Goal: Check status: Check status

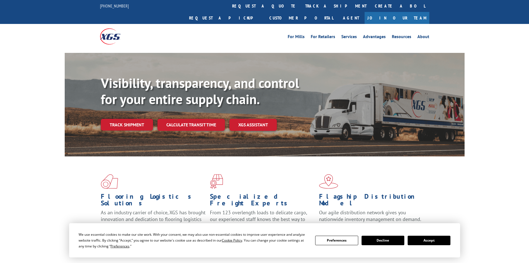
click at [123, 118] on div "Visibility, transparency, and control for your entire supply chain. Track shipm…" at bounding box center [283, 114] width 364 height 78
click at [126, 119] on link "Track shipment" at bounding box center [127, 125] width 52 height 12
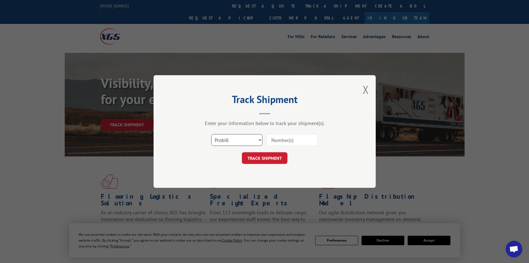
click at [250, 139] on select "Select category... Probill BOL PO" at bounding box center [236, 140] width 51 height 12
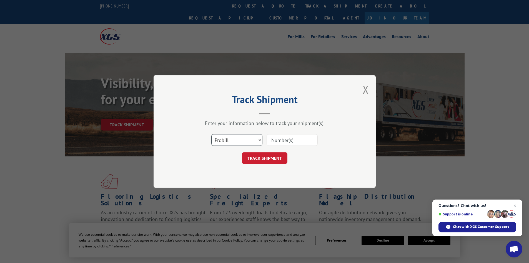
select select "po"
click at [211, 134] on select "Select category... Probill BOL PO" at bounding box center [236, 140] width 51 height 12
click at [291, 143] on input at bounding box center [292, 140] width 51 height 12
click at [288, 136] on input at bounding box center [292, 140] width 51 height 12
type input "54548927"
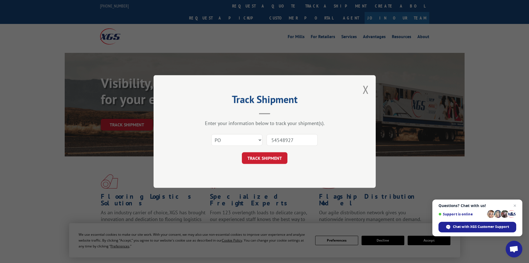
click at [280, 154] on button "TRACK SHIPMENT" at bounding box center [265, 158] width 46 height 12
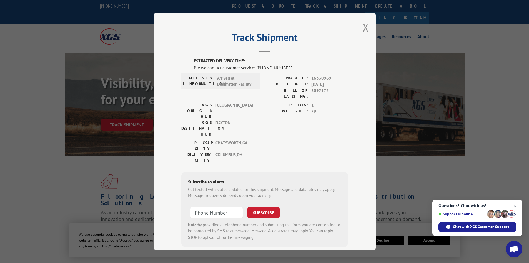
click at [516, 204] on span "Open chat" at bounding box center [515, 205] width 7 height 7
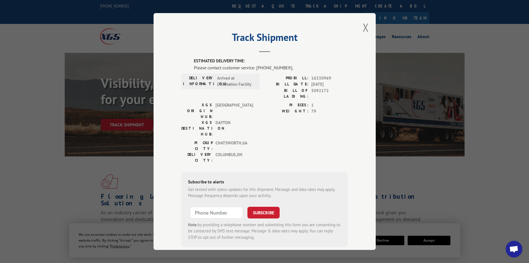
click at [514, 252] on span "Open chat" at bounding box center [513, 249] width 9 height 8
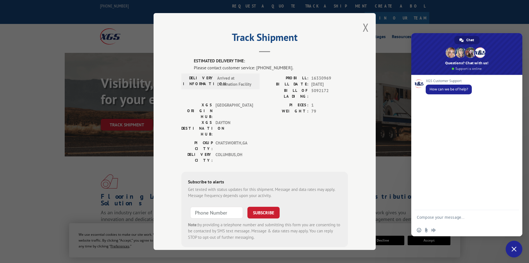
click at [450, 215] on textarea "Compose your message..." at bounding box center [461, 217] width 89 height 14
type textarea "t"
click at [480, 219] on textarea "need to get an ETA on PO5454" at bounding box center [461, 217] width 89 height 14
type textarea "need to get an ETA on PO54548927"
drag, startPoint x: 514, startPoint y: 216, endPoint x: 415, endPoint y: 188, distance: 103.1
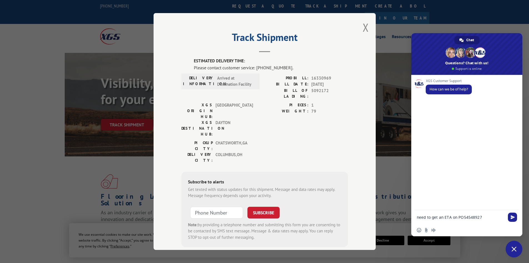
click at [514, 216] on span "Send" at bounding box center [513, 217] width 4 height 4
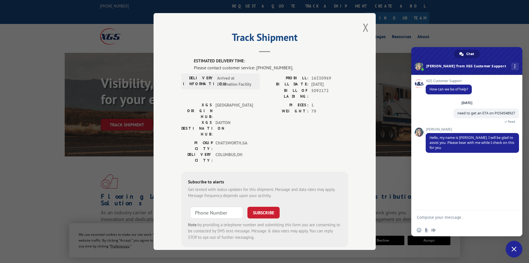
click at [440, 214] on textarea "Compose your message..." at bounding box center [461, 217] width 89 height 14
type textarea "Thanks [PERSON_NAME]!"
click at [513, 218] on span "Send" at bounding box center [513, 217] width 4 height 4
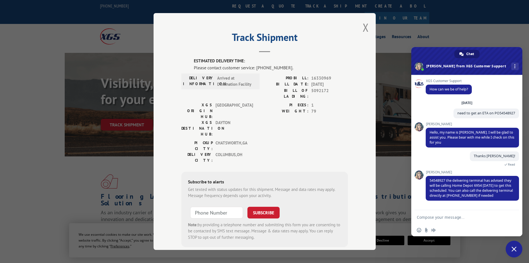
click at [461, 219] on textarea "Compose your message..." at bounding box center [461, 217] width 89 height 14
click at [440, 208] on textarea "perfect, I'm at home depot 6954 so I will give them a ring! I appreciate your h…" at bounding box center [461, 212] width 89 height 24
type textarea "perfect, I work at home depot 6954 so I will give them a ring! I appreciate you…"
click at [510, 205] on span "Send" at bounding box center [512, 206] width 9 height 9
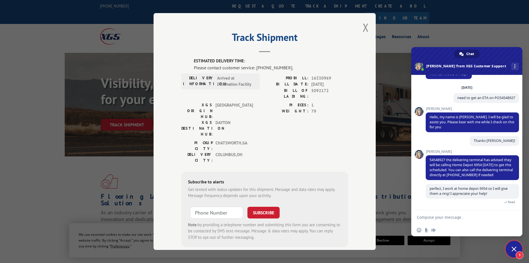
scroll to position [39, 0]
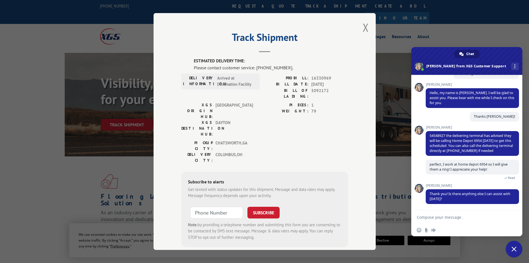
click at [433, 213] on textarea "Compose your message..." at bounding box center [461, 217] width 89 height 14
type textarea "I'm good to go, have a great day [PERSON_NAME]!"
click at [512, 212] on span "Send" at bounding box center [513, 212] width 4 height 4
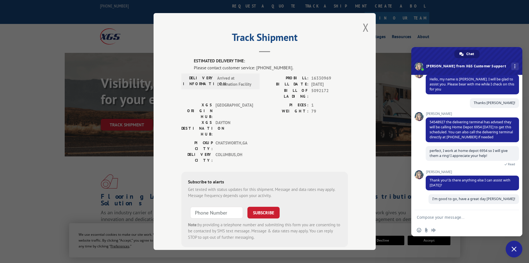
scroll to position [53, 0]
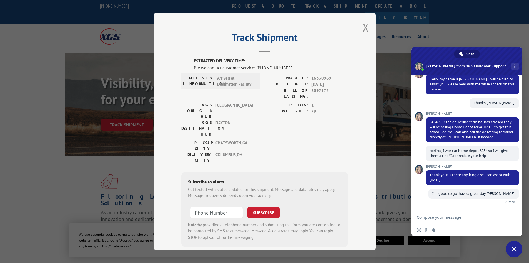
click at [421, 170] on span at bounding box center [419, 169] width 9 height 9
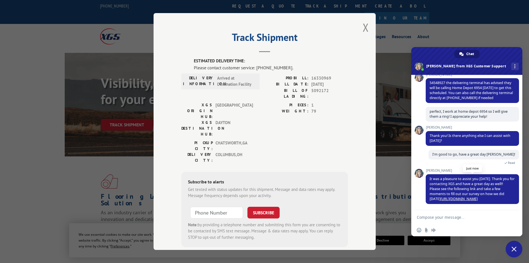
click at [458, 200] on link "[URL][DOMAIN_NAME]" at bounding box center [459, 198] width 37 height 5
click at [514, 245] on span "Close chat" at bounding box center [514, 248] width 17 height 17
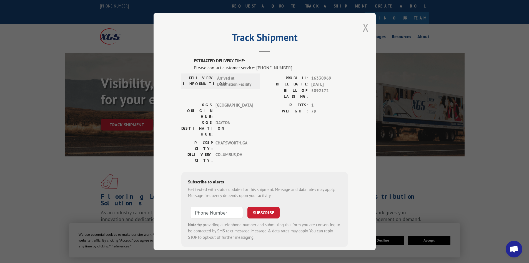
click at [363, 29] on button "Close modal" at bounding box center [366, 27] width 6 height 15
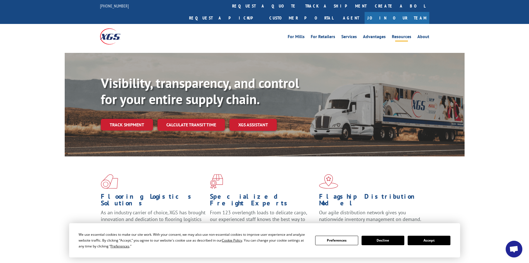
click at [406, 34] on link "Resources" at bounding box center [401, 37] width 19 height 6
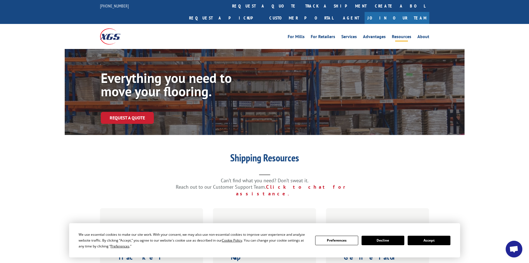
scroll to position [92, 0]
click at [433, 242] on button "Accept" at bounding box center [429, 239] width 43 height 9
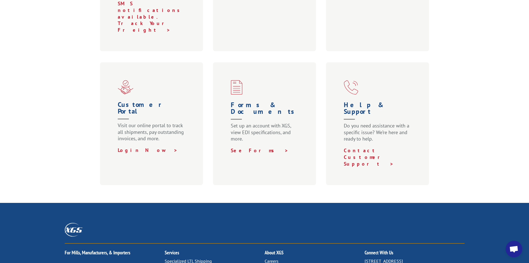
scroll to position [293, 0]
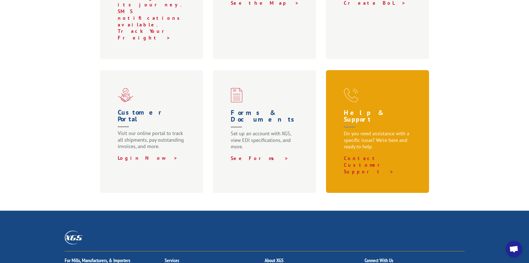
click at [383, 130] on p "Do you need assistance with a specific issue? We’re here and ready to help." at bounding box center [379, 142] width 70 height 25
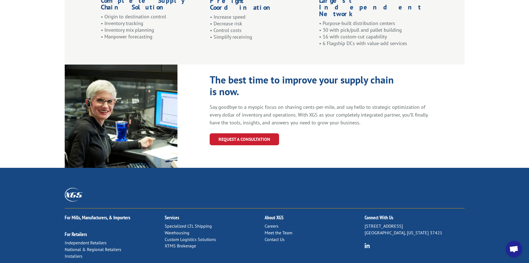
scroll to position [581, 0]
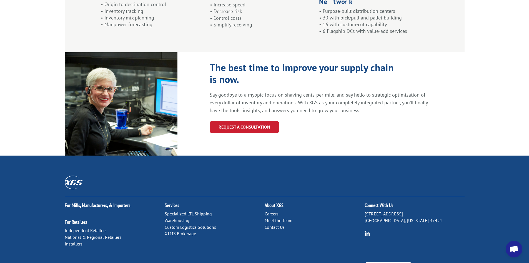
click at [196, 211] on link "Specialized LTL Shipping" at bounding box center [188, 214] width 47 height 6
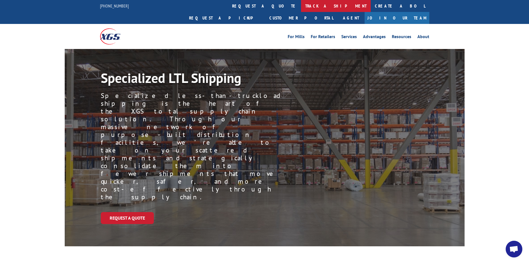
click at [301, 8] on link "track a shipment" at bounding box center [336, 6] width 70 height 12
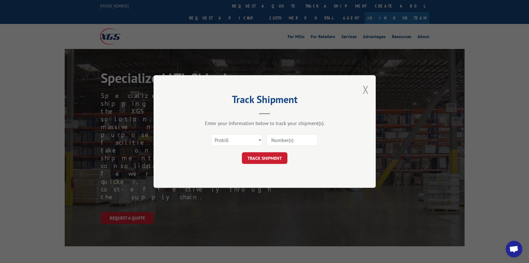
click at [365, 86] on button "Close modal" at bounding box center [366, 89] width 6 height 15
